Goal: Task Accomplishment & Management: Manage account settings

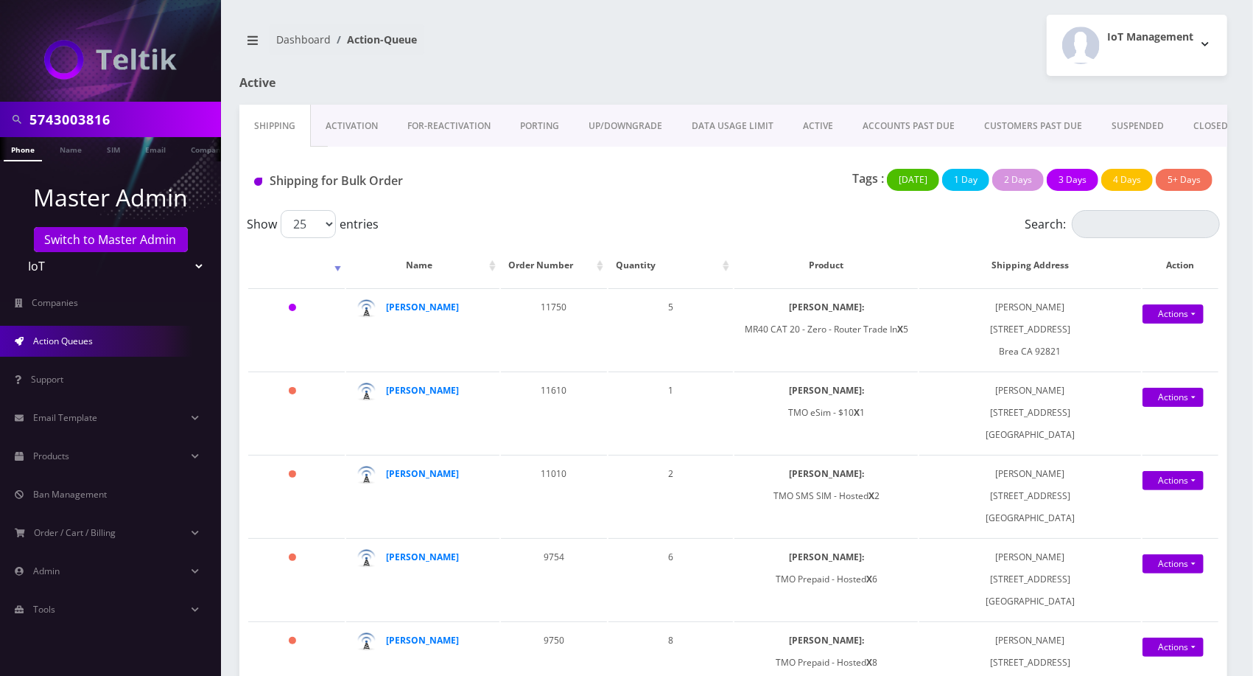
click at [155, 131] on input "5743003816" at bounding box center [123, 119] width 188 height 28
click at [156, 131] on input "5743003816" at bounding box center [123, 119] width 188 height 28
paste input "Watermelon"
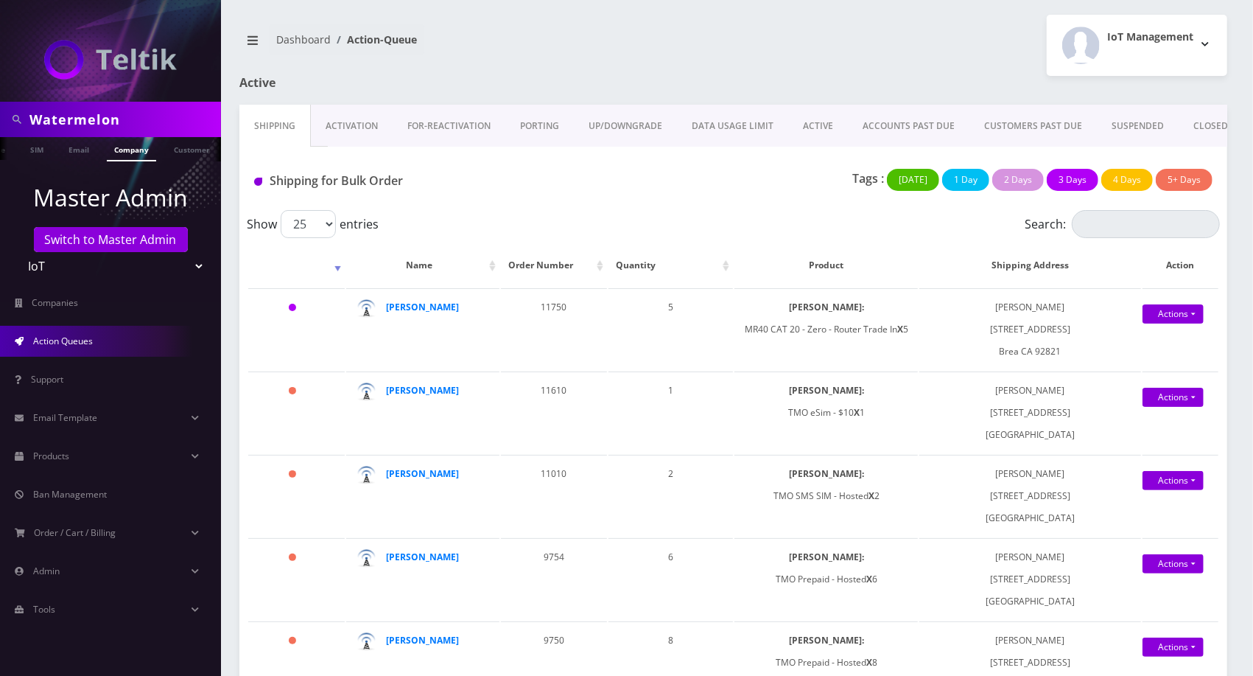
type input "Watermelon"
click at [136, 154] on link "Company" at bounding box center [131, 149] width 49 height 24
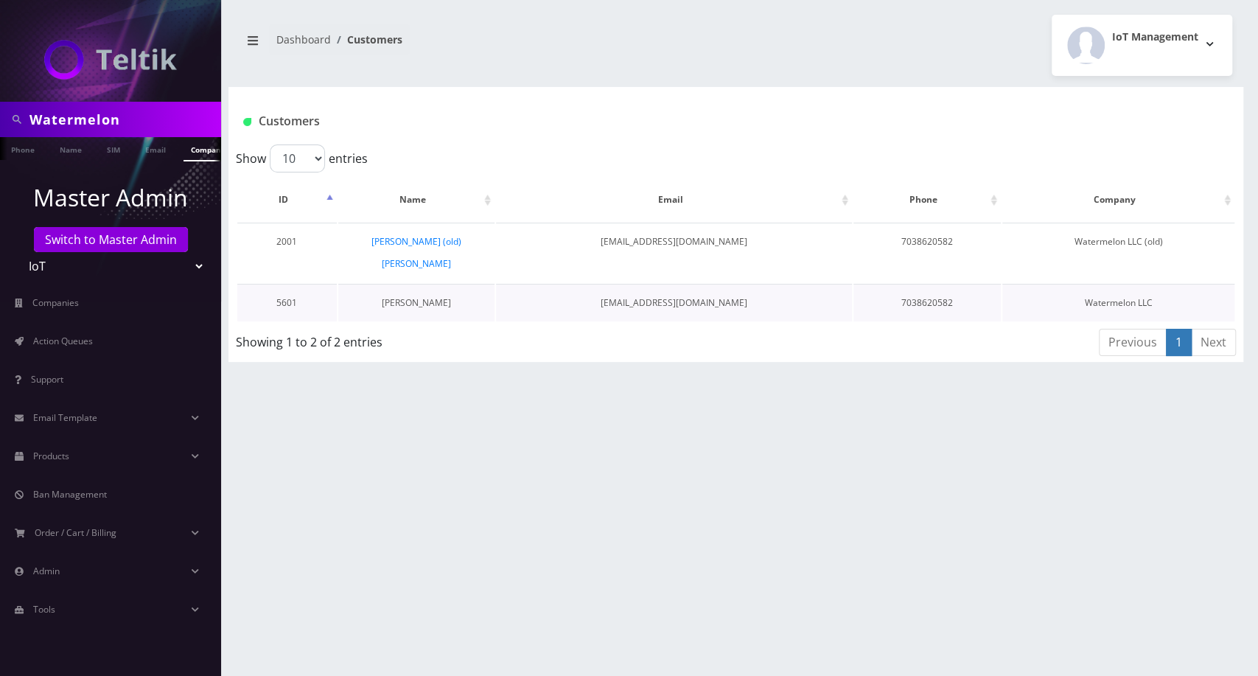
click at [416, 296] on link "Ray Lian" at bounding box center [416, 302] width 69 height 13
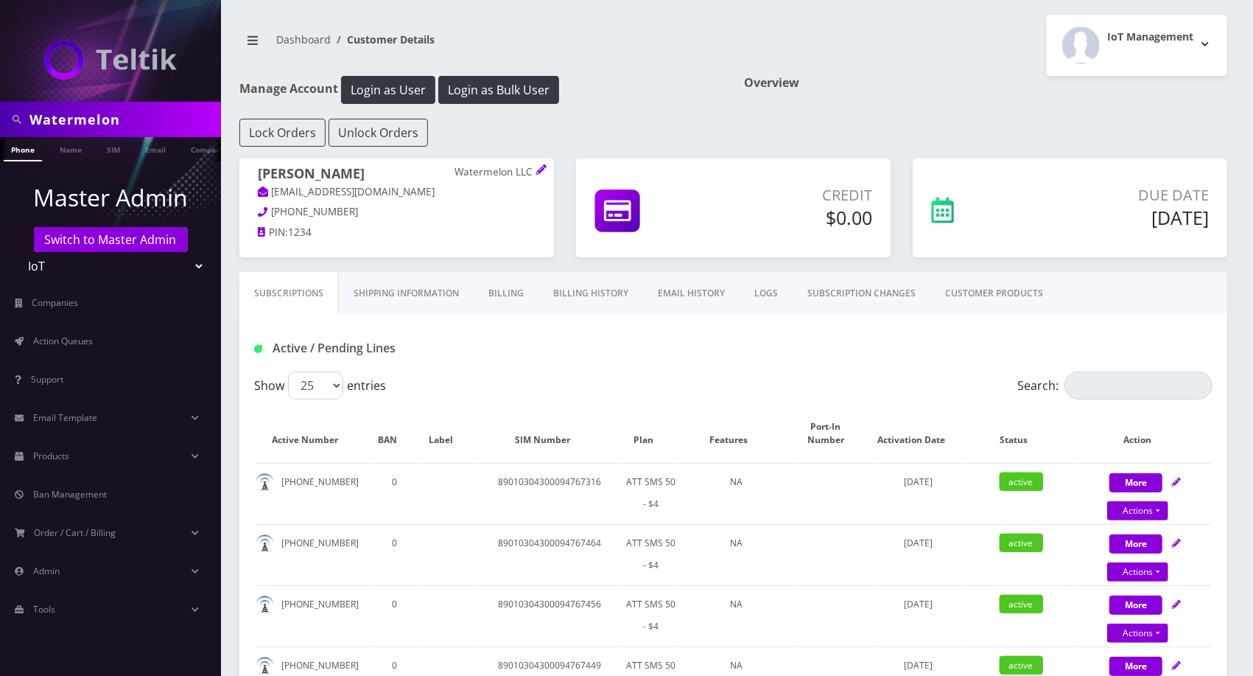
click at [525, 314] on div "Active / Pending Lines" at bounding box center [733, 342] width 988 height 57
click at [515, 300] on link "Billing" at bounding box center [506, 293] width 65 height 43
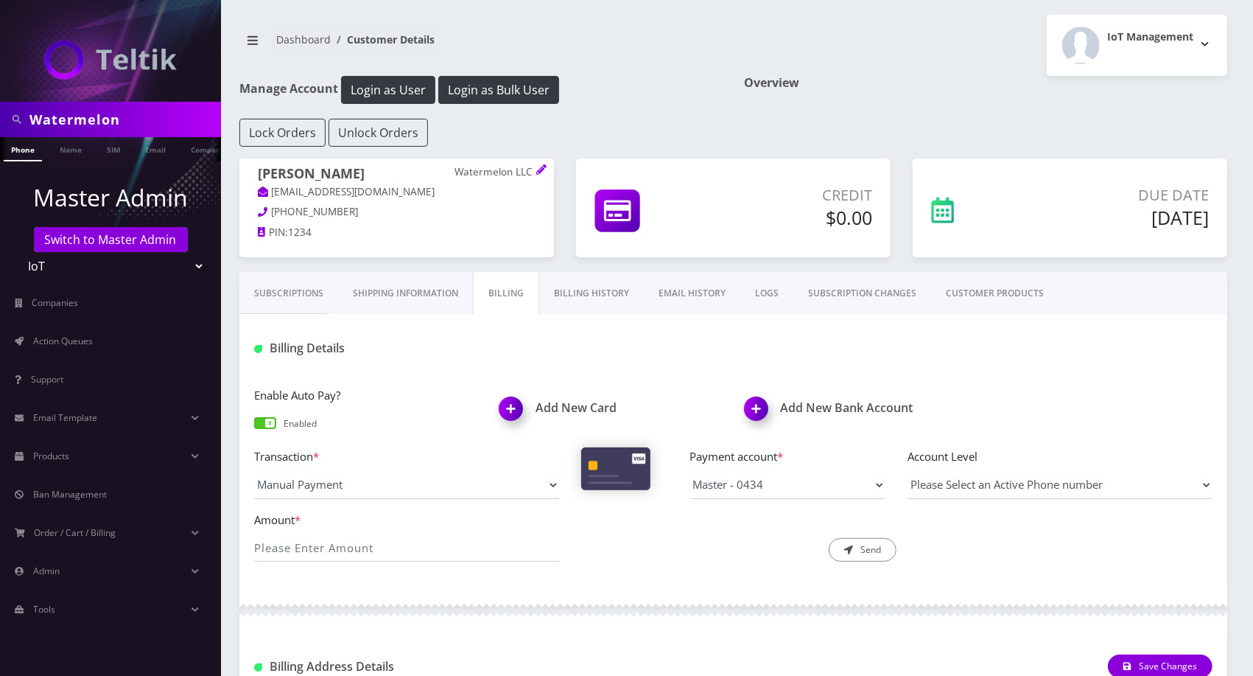
click at [424, 323] on div "Billing Details" at bounding box center [733, 342] width 988 height 57
click at [424, 285] on link "Shipping Information" at bounding box center [405, 293] width 135 height 43
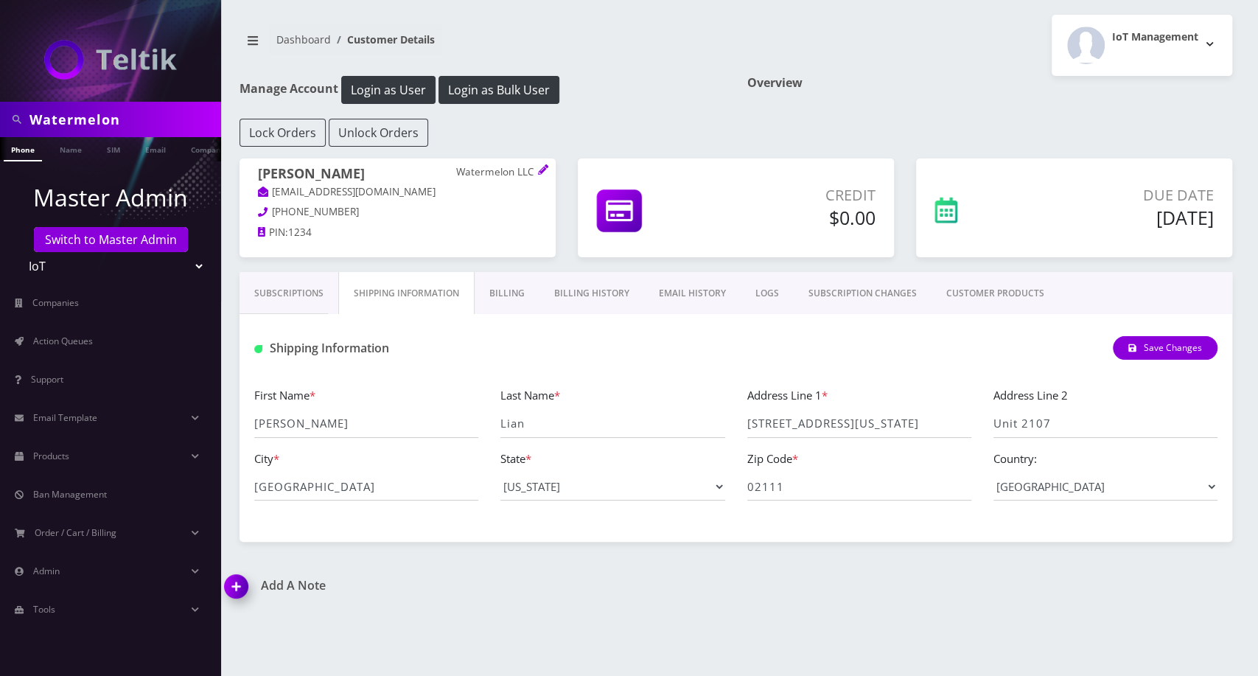
drag, startPoint x: 576, startPoint y: 288, endPoint x: 533, endPoint y: 287, distance: 42.8
click at [578, 289] on link "Billing History" at bounding box center [591, 293] width 105 height 43
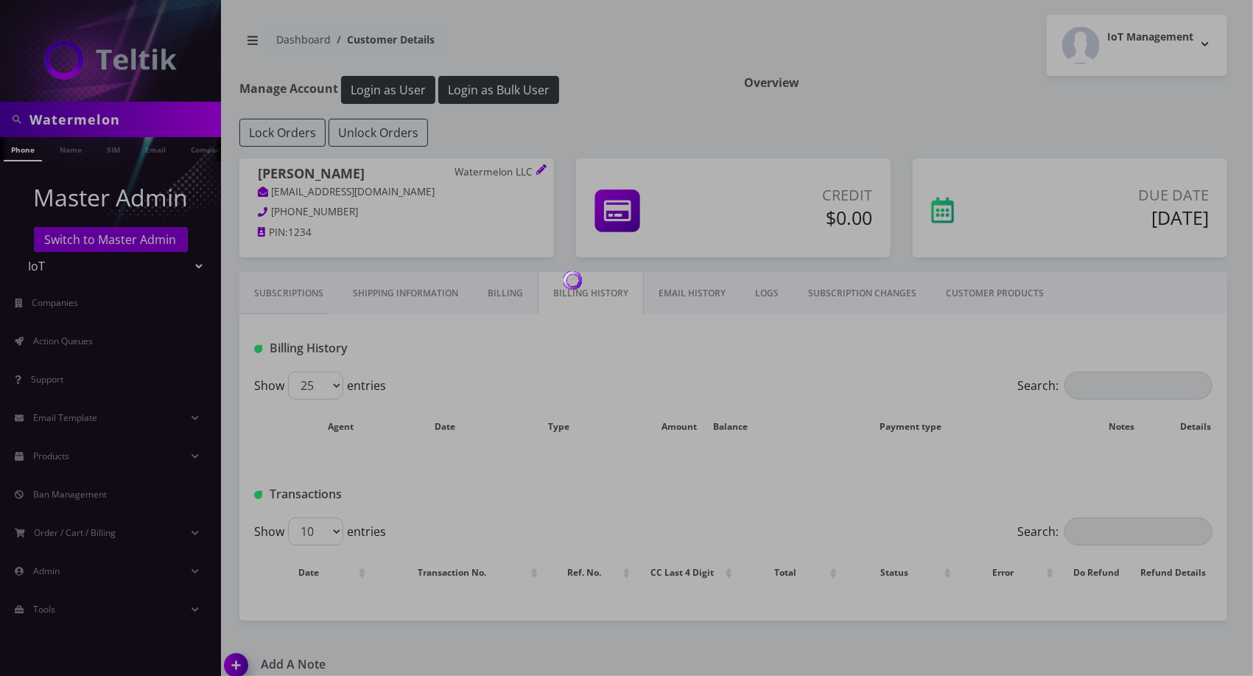
click at [479, 278] on div at bounding box center [626, 338] width 1253 height 676
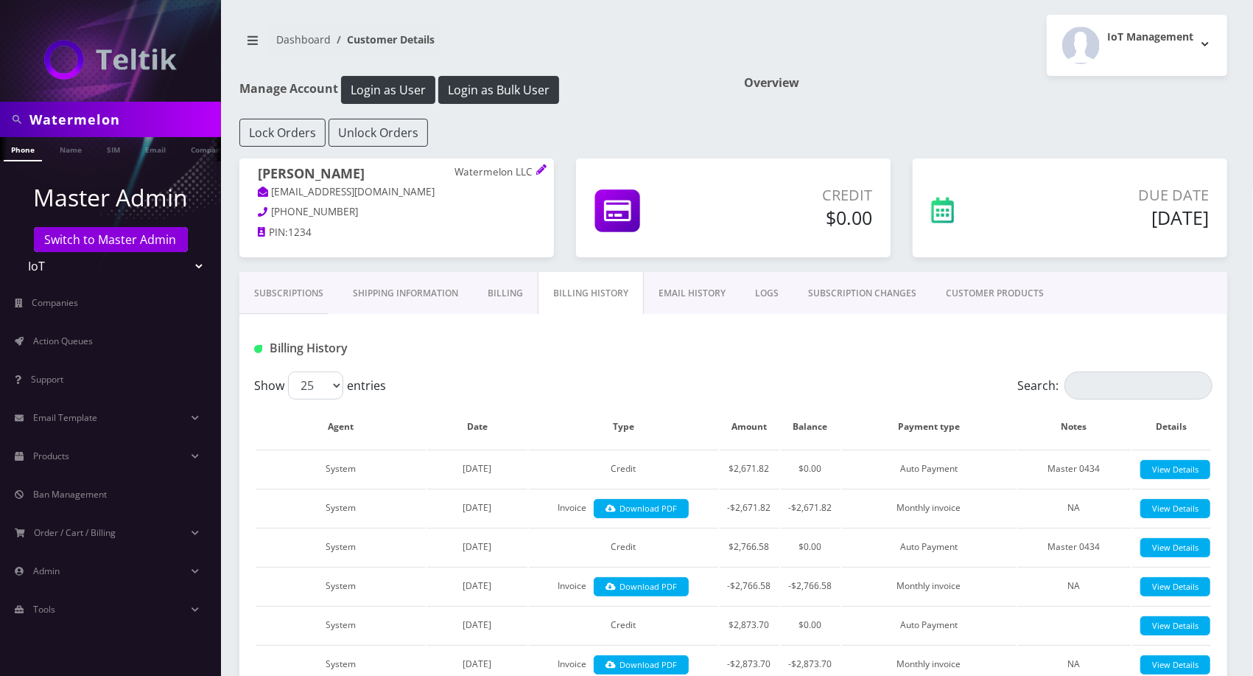
click at [494, 290] on link "Billing" at bounding box center [505, 293] width 65 height 43
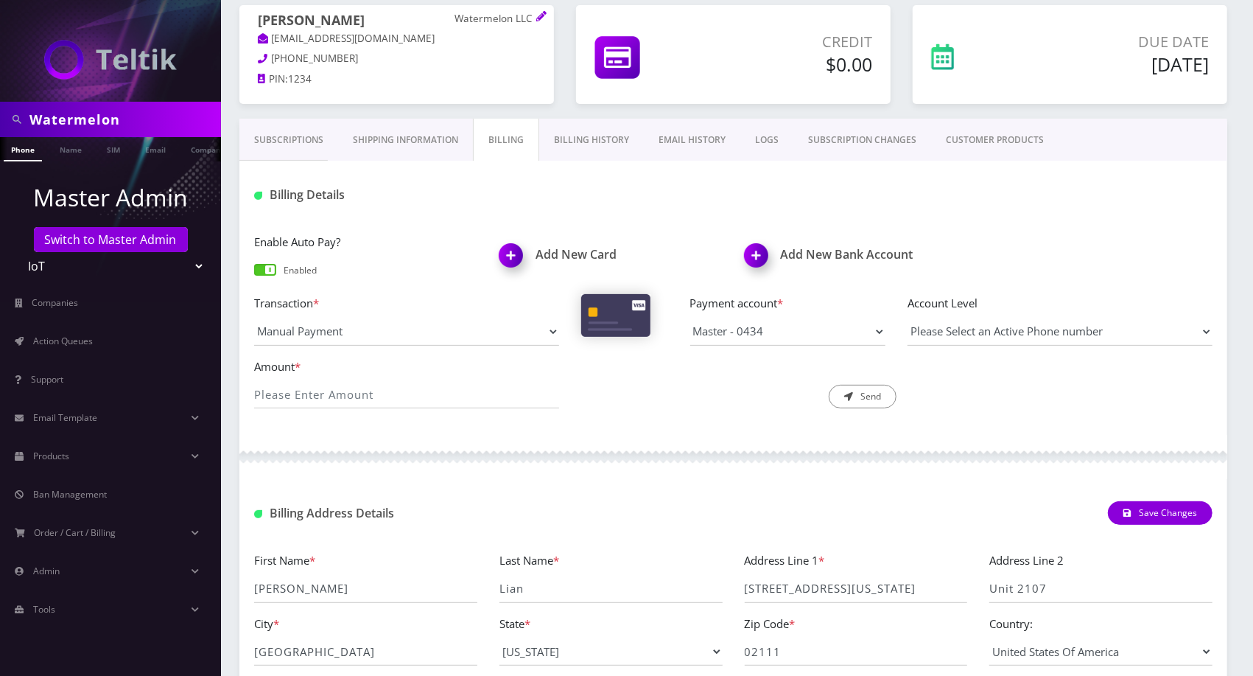
scroll to position [9, 0]
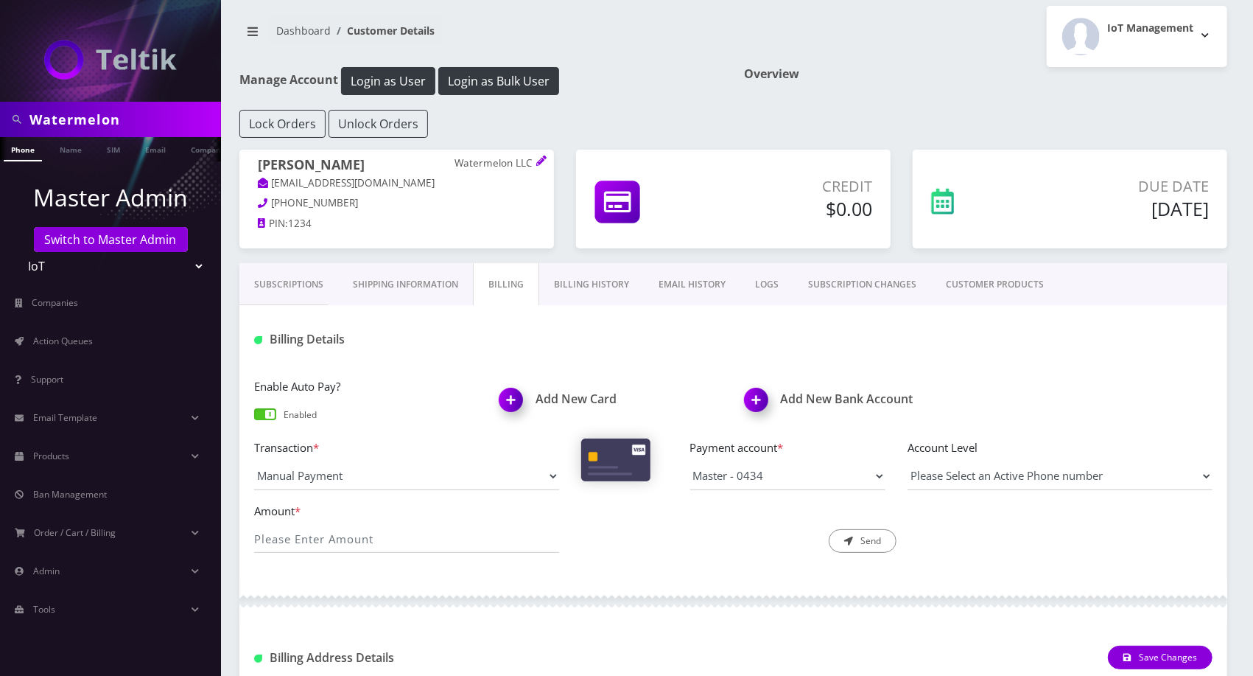
click at [418, 301] on link "Shipping Information" at bounding box center [405, 284] width 135 height 43
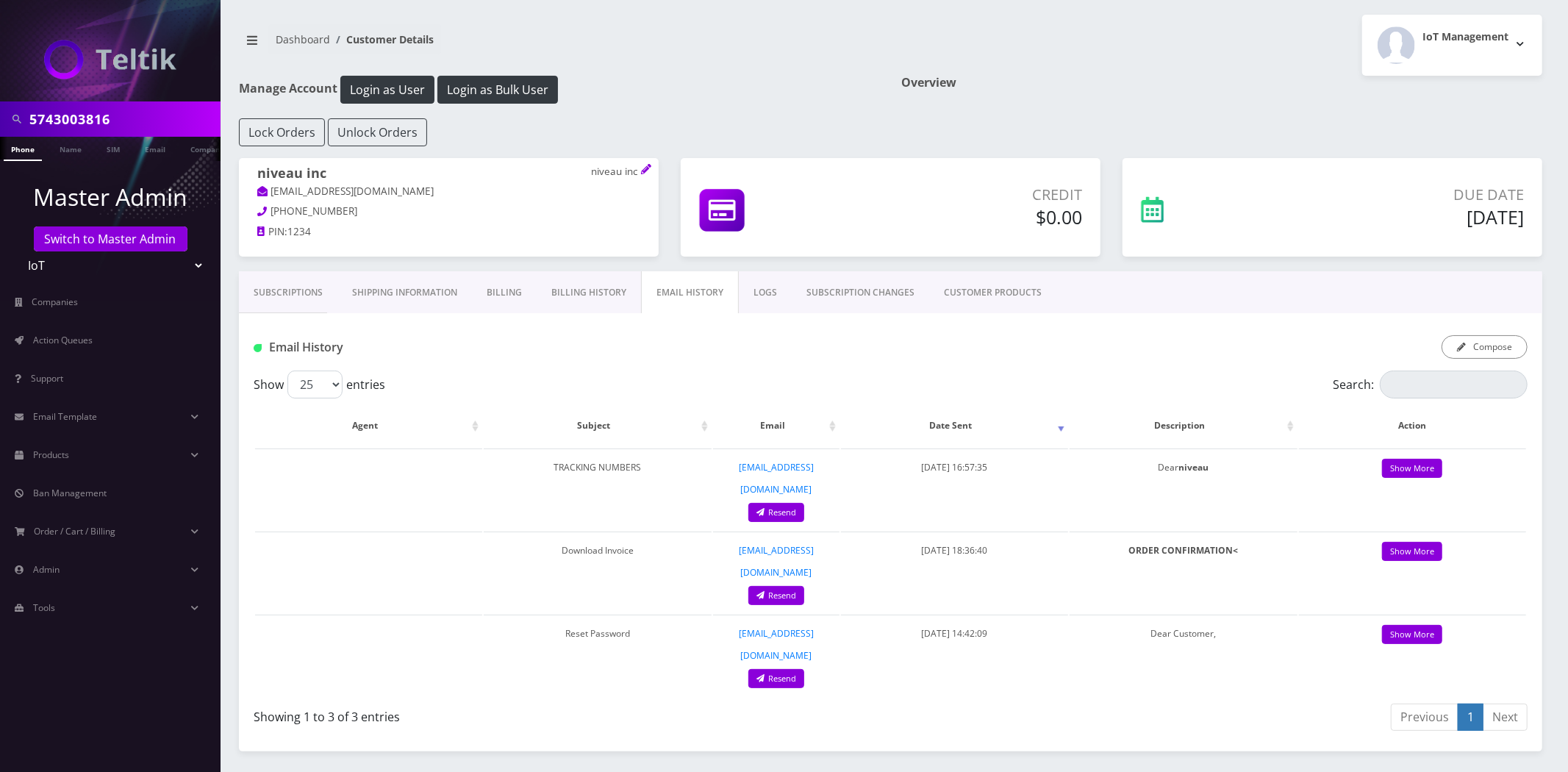
click at [387, 304] on link "Shipping Information" at bounding box center [404, 292] width 135 height 43
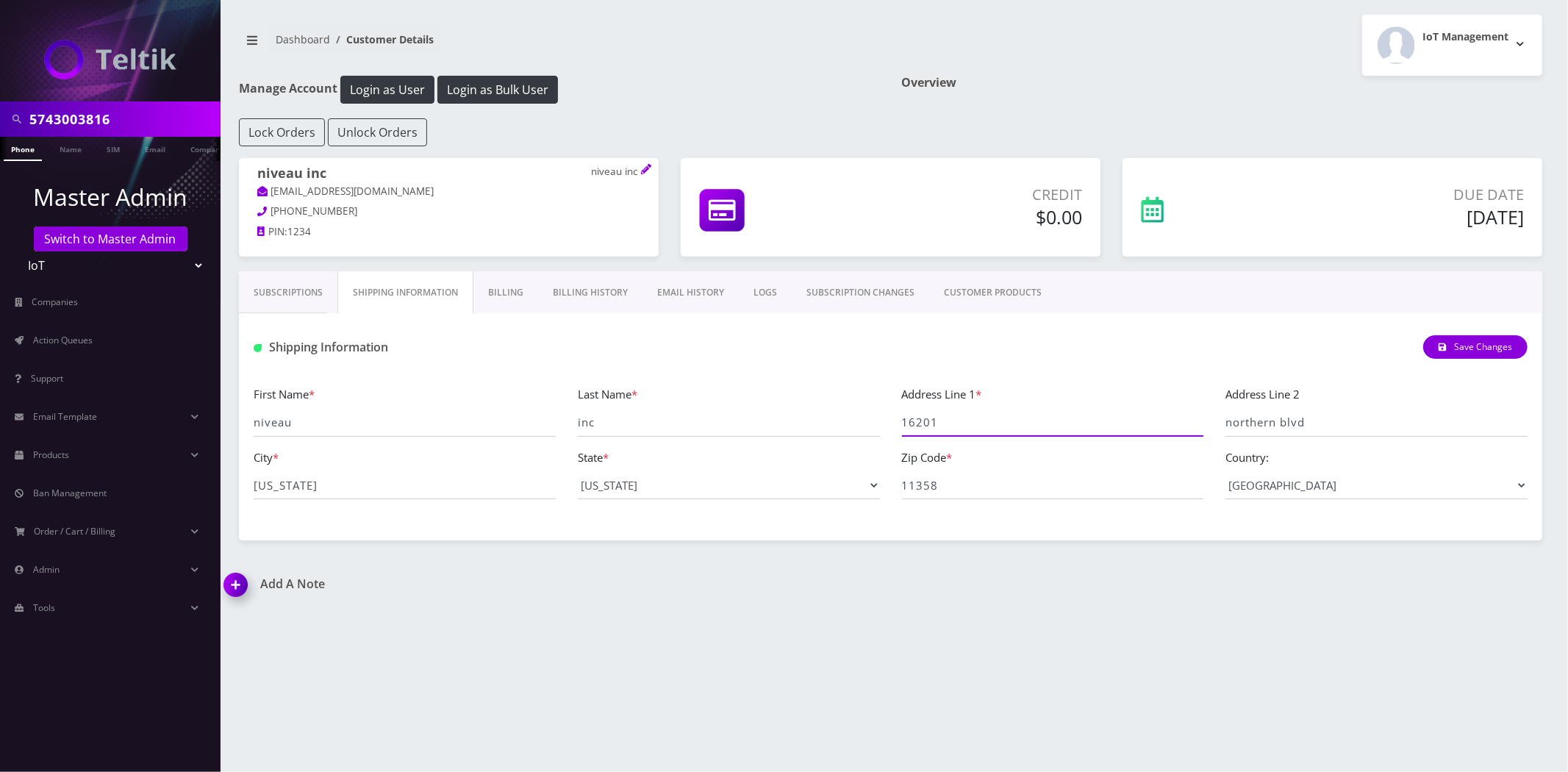
click at [948, 426] on input "16201" at bounding box center [1052, 423] width 302 height 28
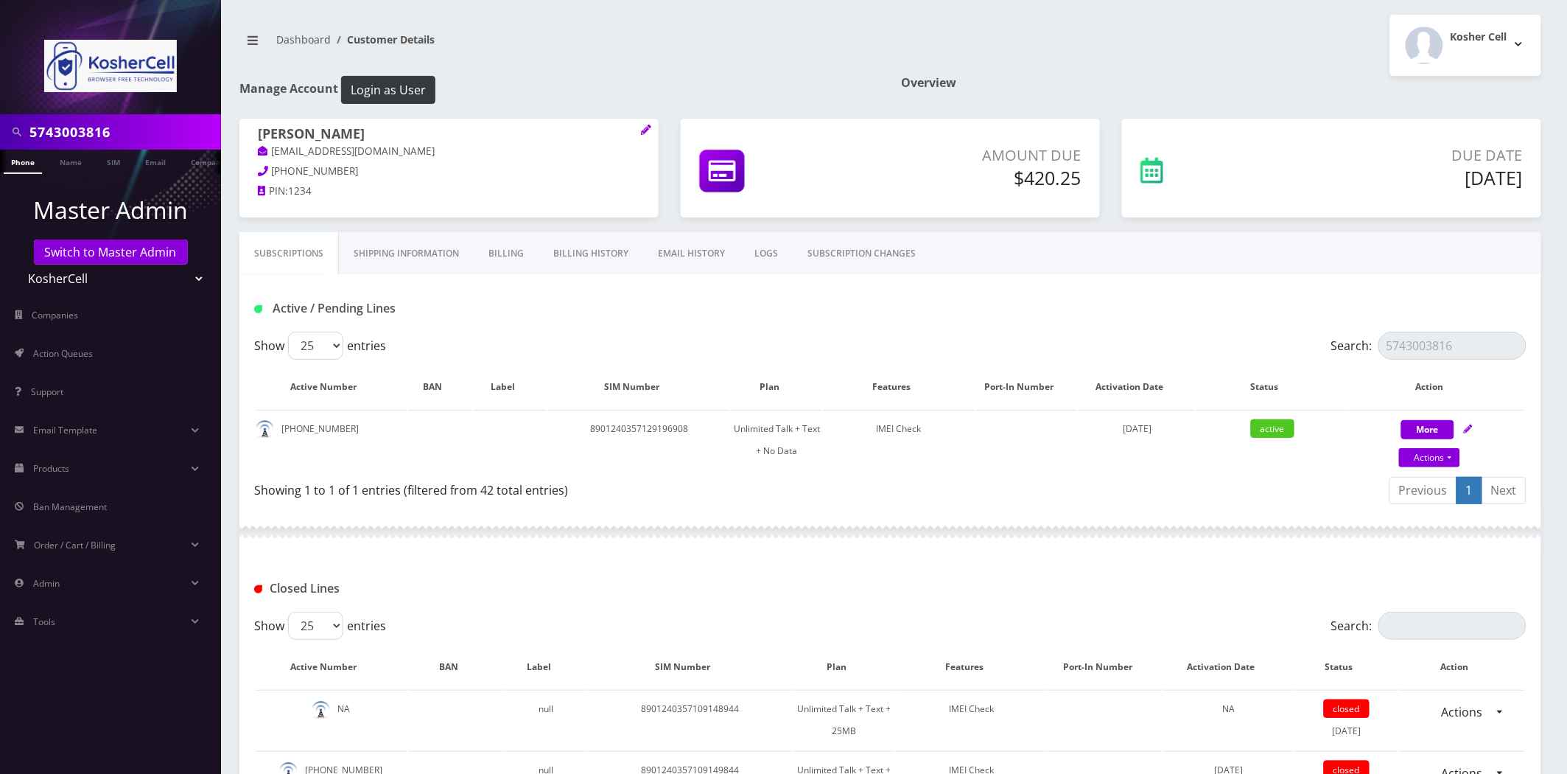
click at [168, 128] on input "5743003816" at bounding box center [123, 132] width 188 height 28
click at [168, 129] on input "5743003816" at bounding box center [123, 132] width 188 height 28
click at [109, 261] on link "Switch to Master Admin" at bounding box center [111, 251] width 154 height 25
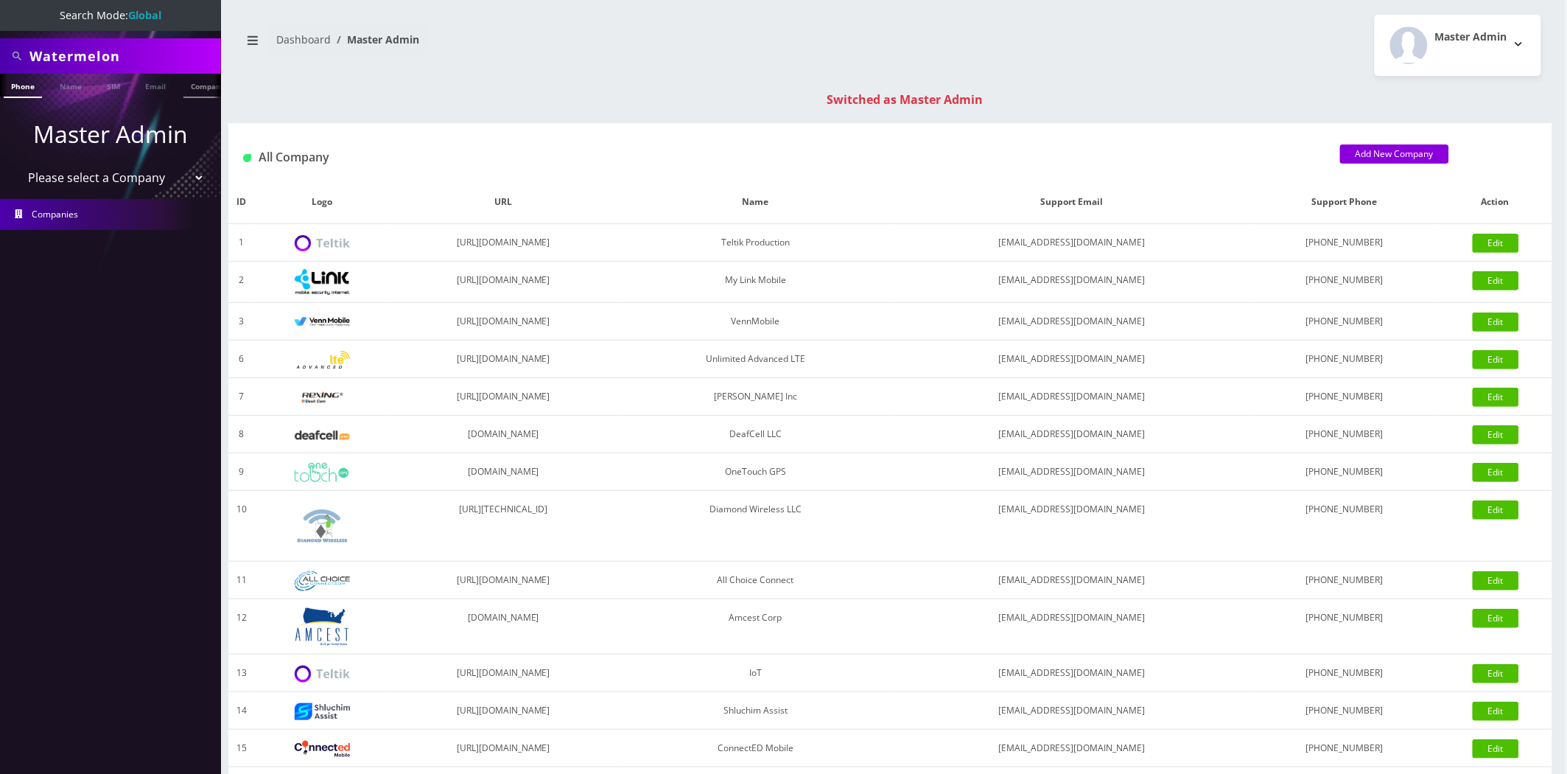
click at [180, 89] on li "Company" at bounding box center [208, 86] width 57 height 24
click at [194, 85] on link "Company" at bounding box center [207, 86] width 49 height 24
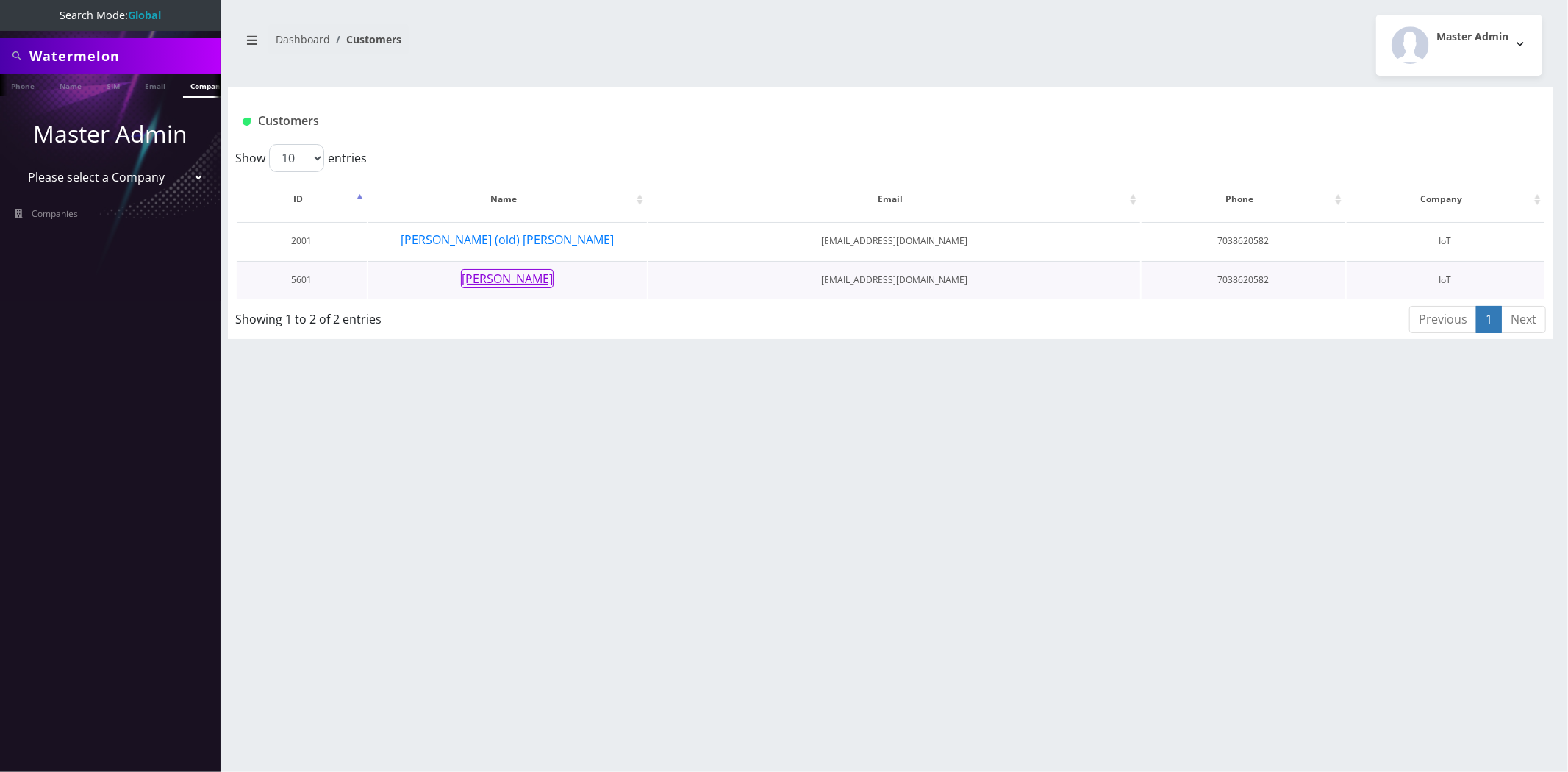
click at [517, 287] on button "Ray Lian" at bounding box center [507, 278] width 93 height 19
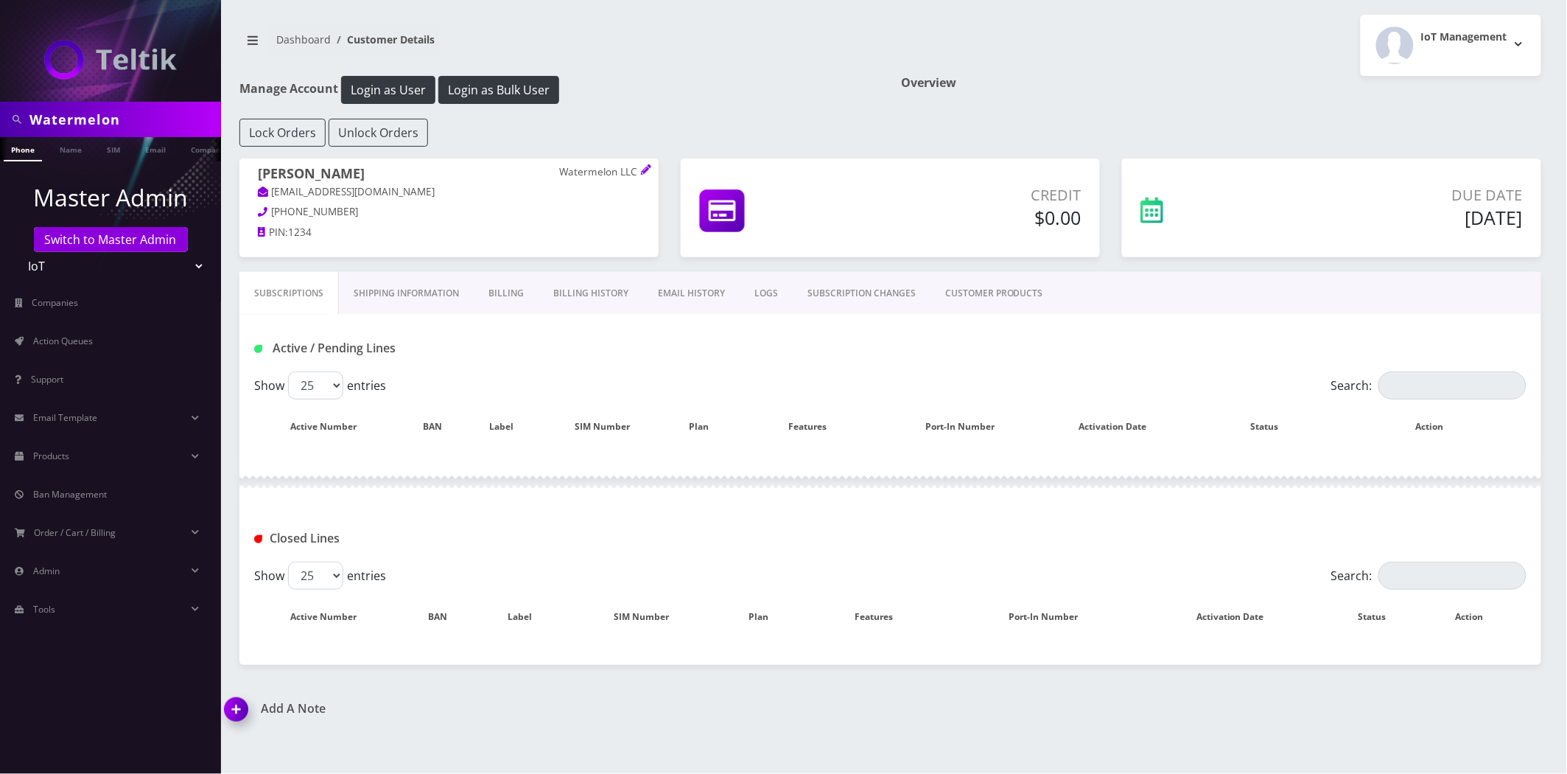
click at [495, 295] on link "Billing" at bounding box center [506, 293] width 65 height 43
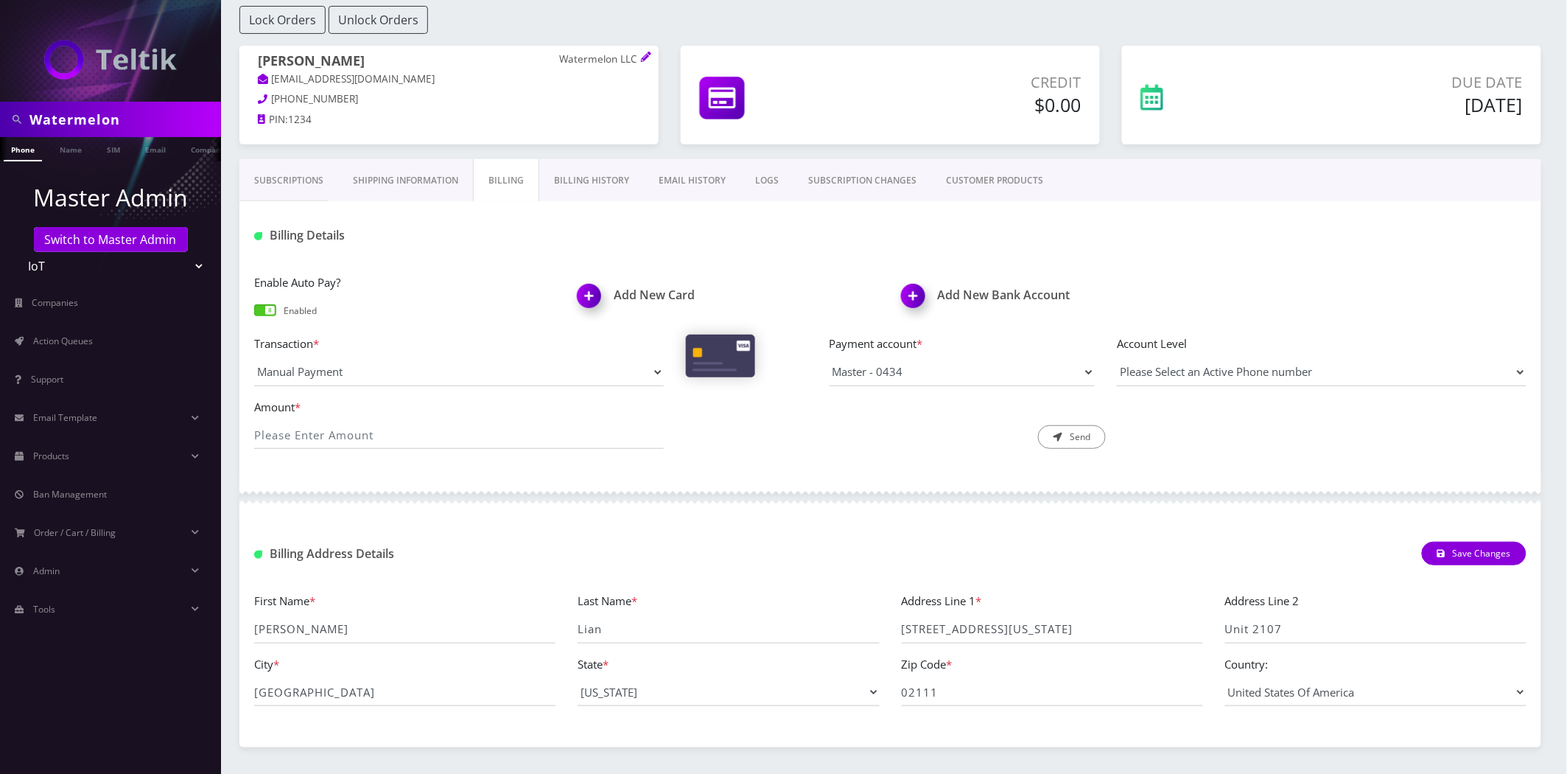
scroll to position [158, 0]
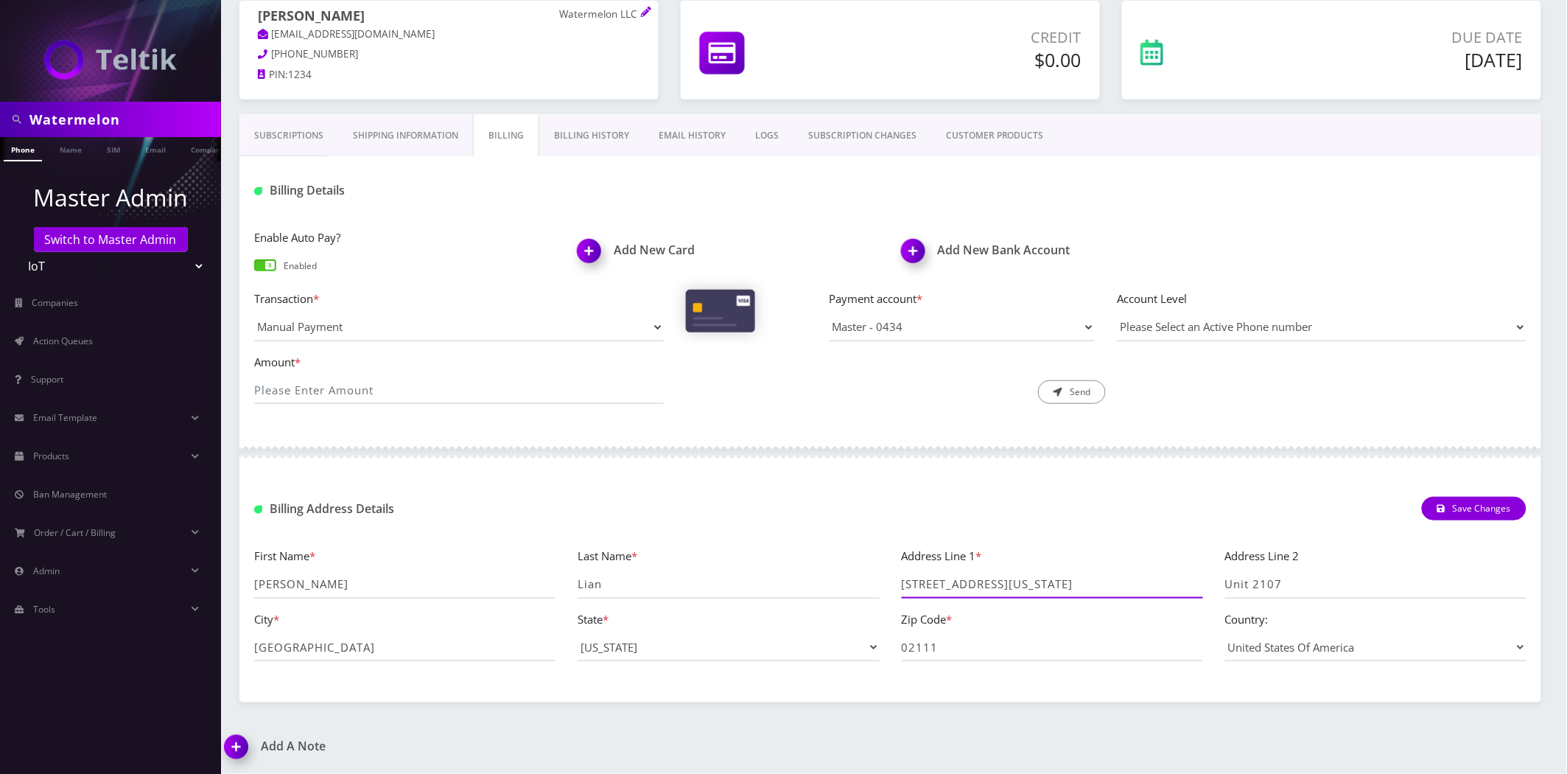
click at [949, 584] on input "[STREET_ADDRESS][US_STATE]" at bounding box center [1052, 584] width 301 height 28
click at [949, 584] on input "665 Washington Street" at bounding box center [1052, 584] width 301 height 28
click at [924, 642] on input "02111" at bounding box center [1052, 647] width 301 height 28
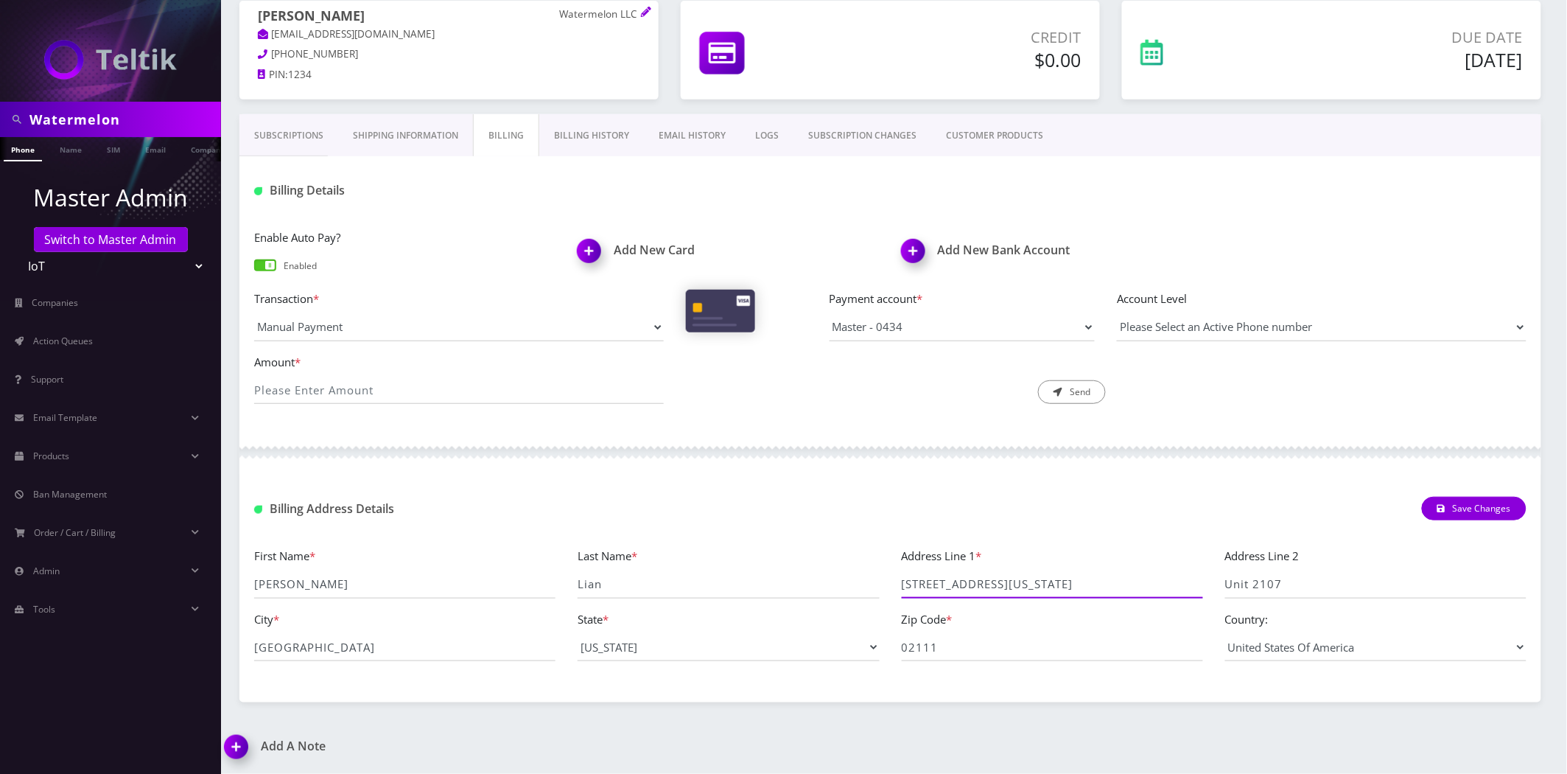
click at [939, 584] on input "665 Washington Street" at bounding box center [1052, 584] width 301 height 28
click at [368, 651] on input "Boston" at bounding box center [404, 647] width 301 height 28
